Goal: Task Accomplishment & Management: Manage account settings

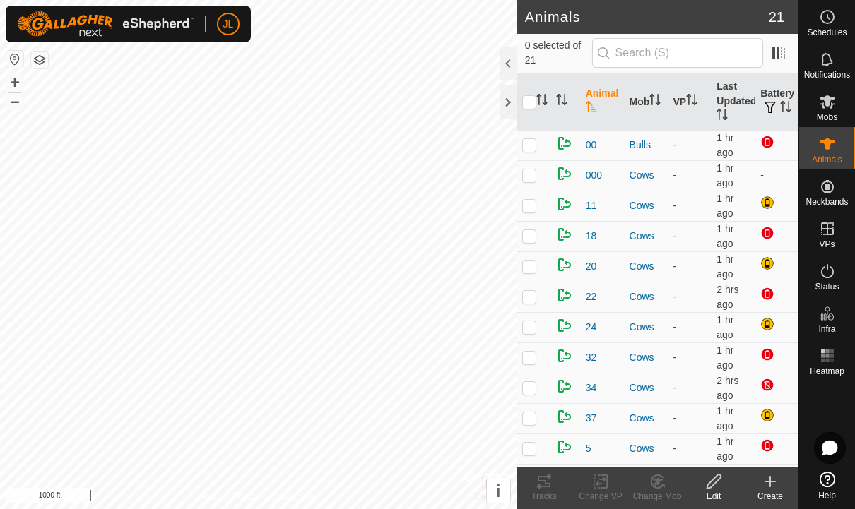
scroll to position [302, 0]
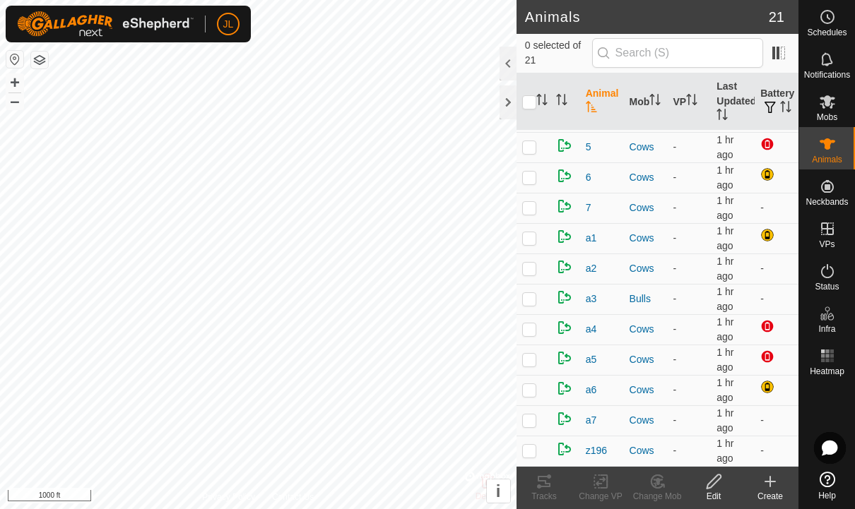
click at [828, 25] on es-schedule-vp-svg-icon at bounding box center [826, 17] width 25 height 23
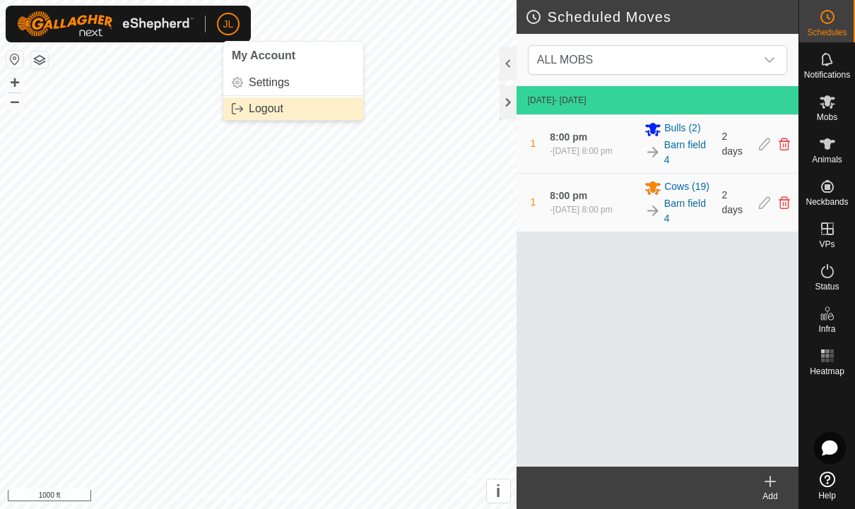
click at [299, 101] on link "Logout" at bounding box center [293, 108] width 140 height 23
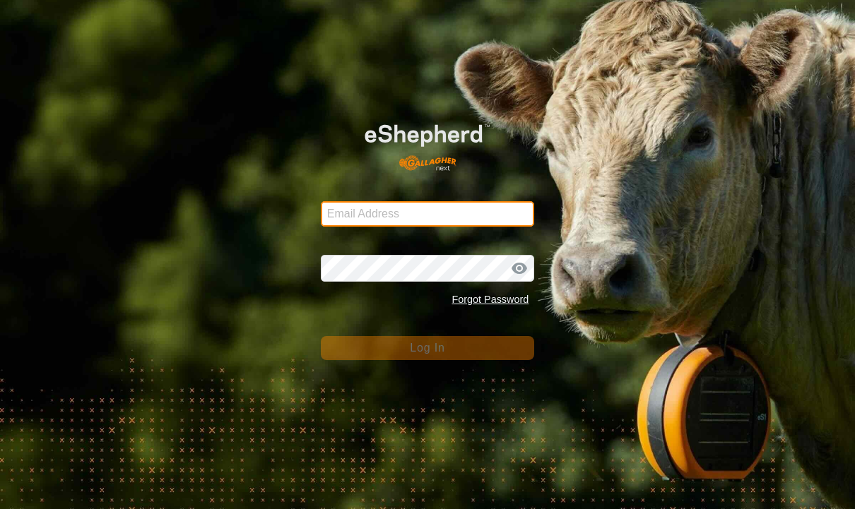
click at [415, 222] on input "Email Address" at bounding box center [428, 213] width 214 height 25
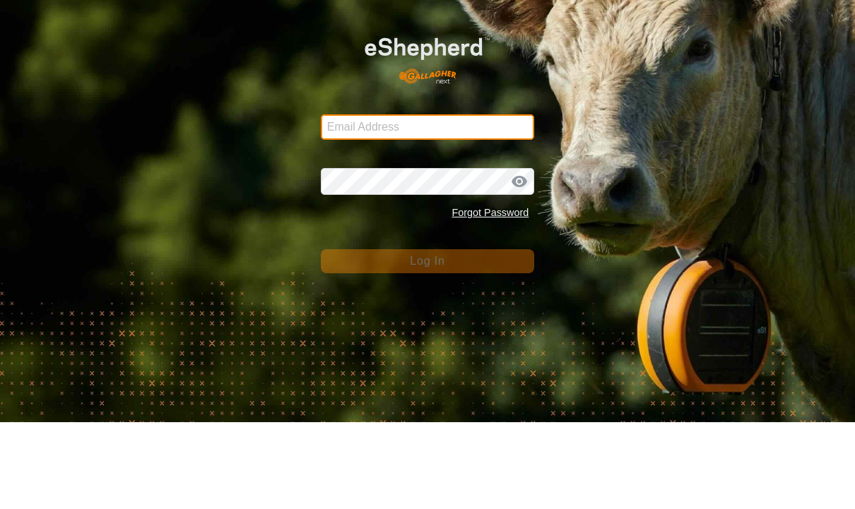
type input "[EMAIL_ADDRESS][DOMAIN_NAME]"
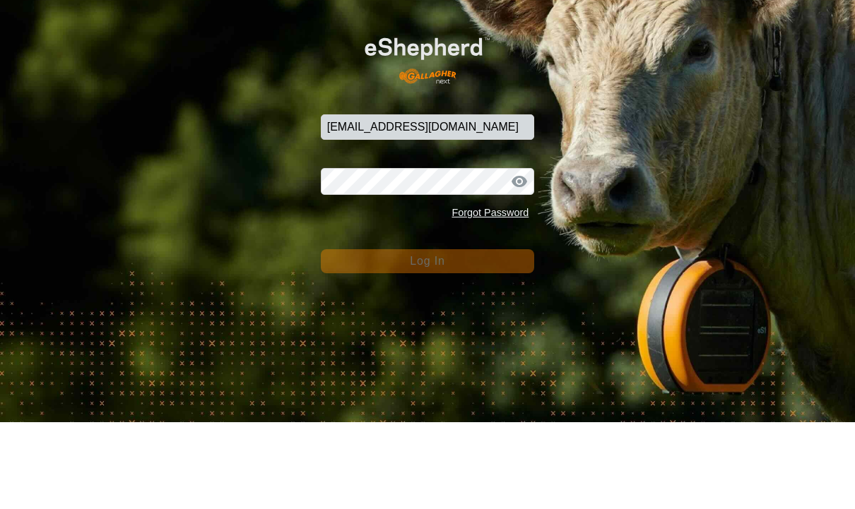
click at [427, 336] on button "Log In" at bounding box center [428, 348] width 214 height 24
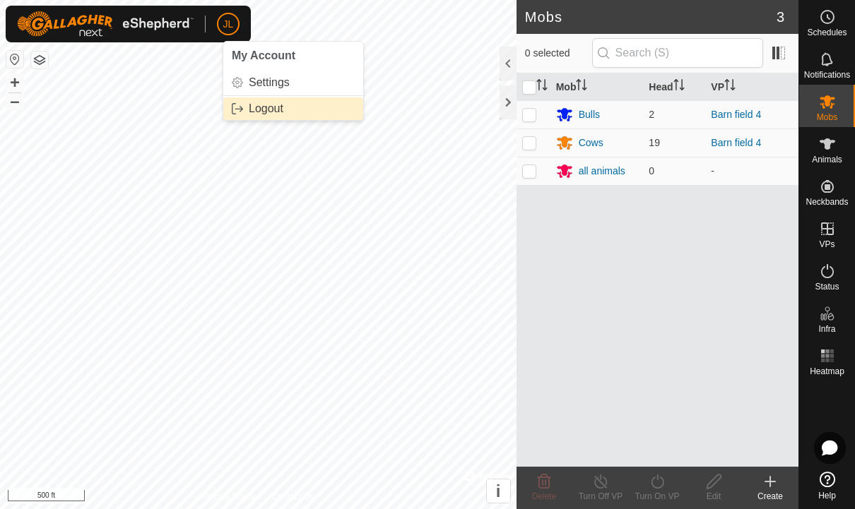
click at [286, 109] on link "Logout" at bounding box center [293, 108] width 140 height 23
